Goal: Transaction & Acquisition: Purchase product/service

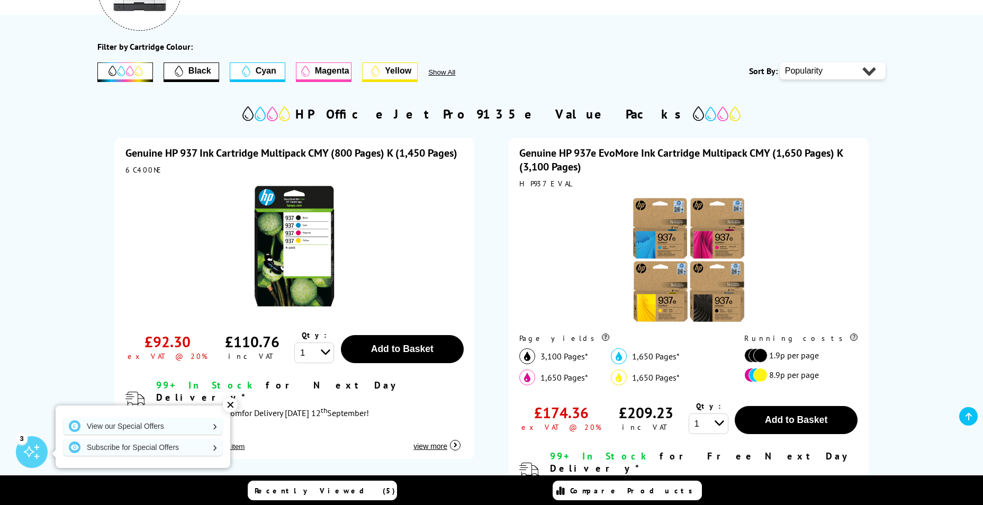
scroll to position [212, 0]
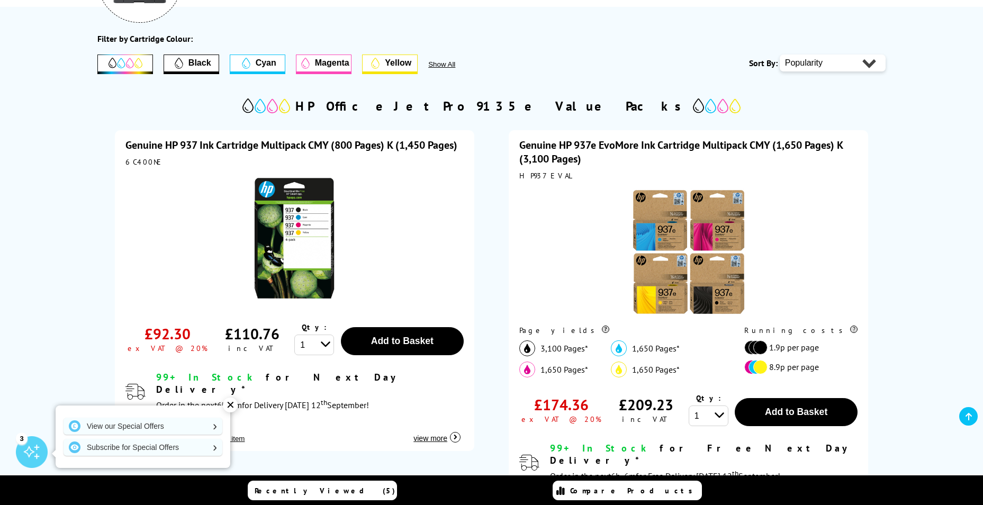
click at [972, 417] on link at bounding box center [968, 416] width 19 height 19
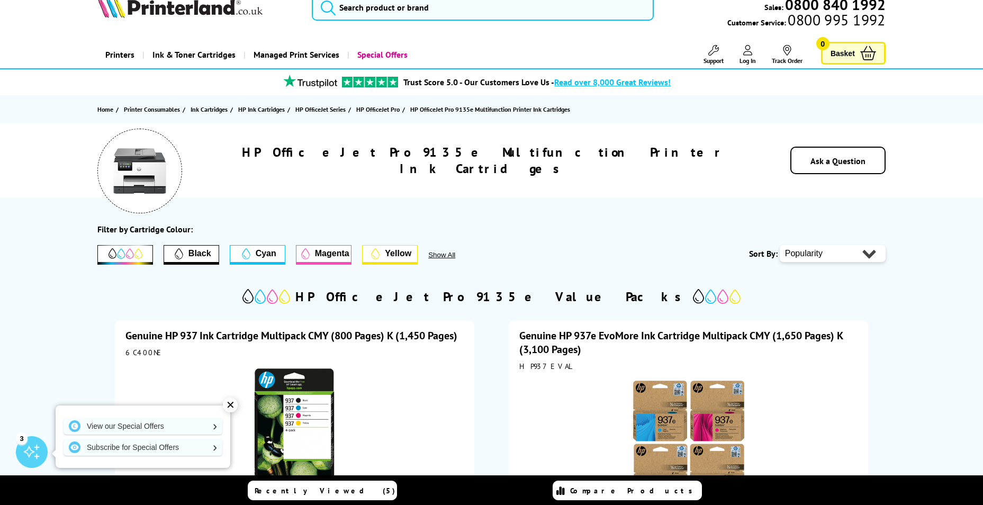
scroll to position [0, 0]
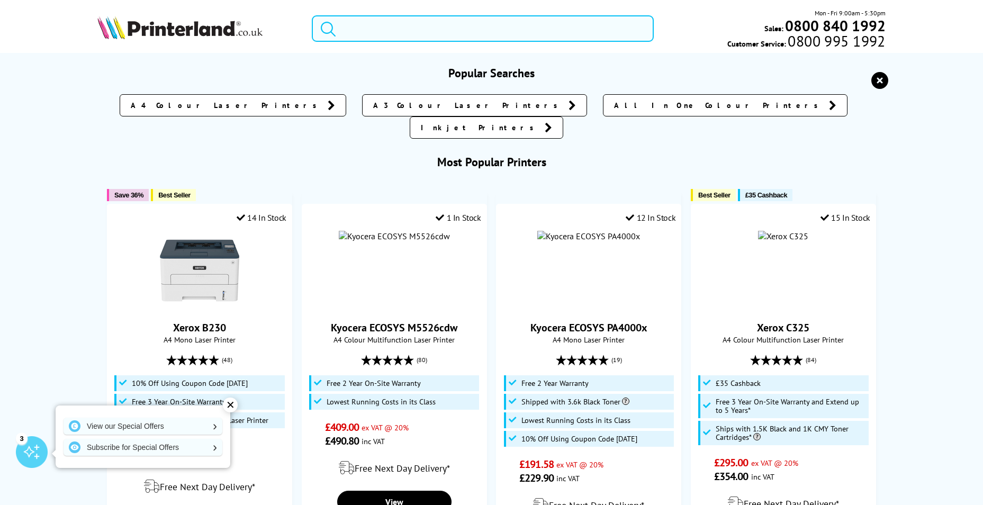
click at [380, 26] on input "search" at bounding box center [483, 28] width 342 height 26
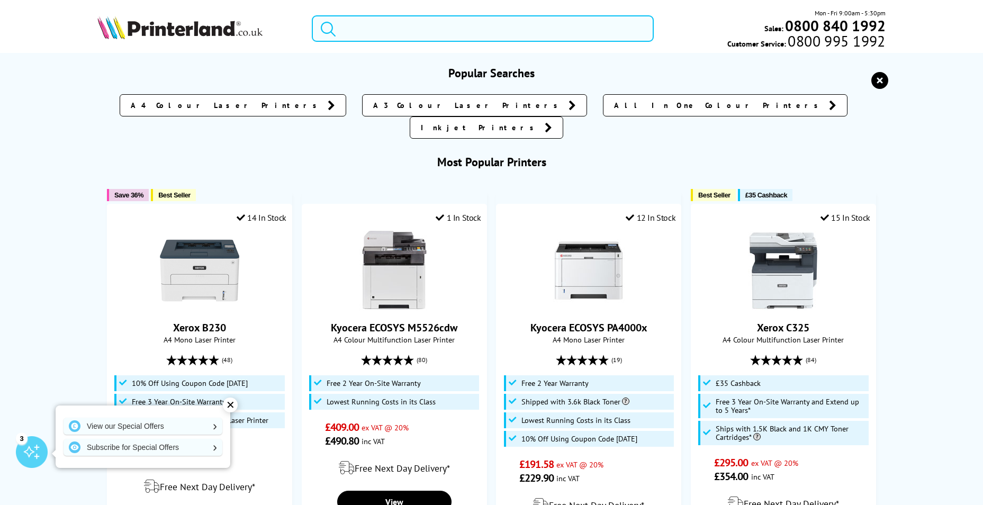
paste input "3. HP916"
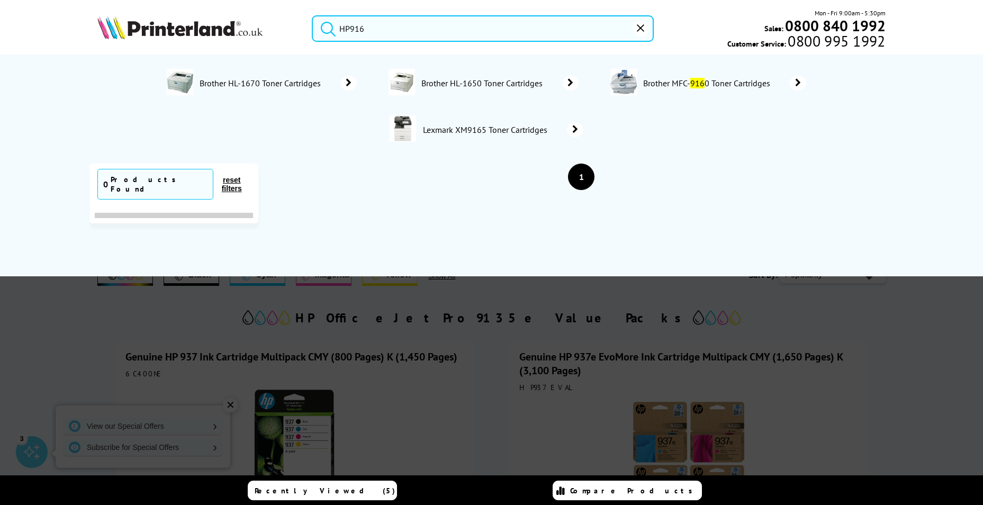
type input "HP916"
click at [312, 15] on button "submit" at bounding box center [325, 26] width 26 height 23
